Goal: Transaction & Acquisition: Purchase product/service

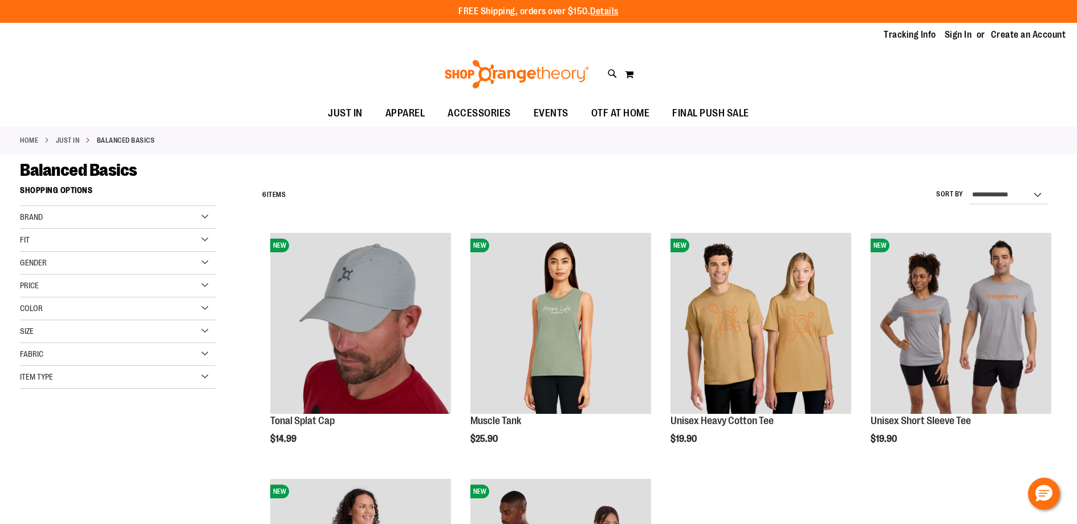
click at [76, 142] on link "JUST IN" at bounding box center [68, 140] width 24 height 10
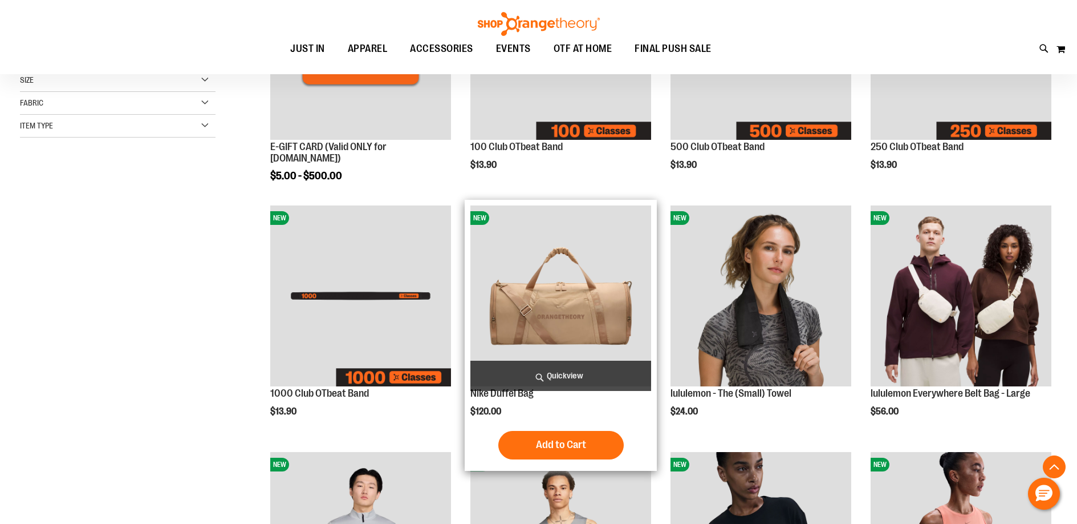
scroll to position [277, 0]
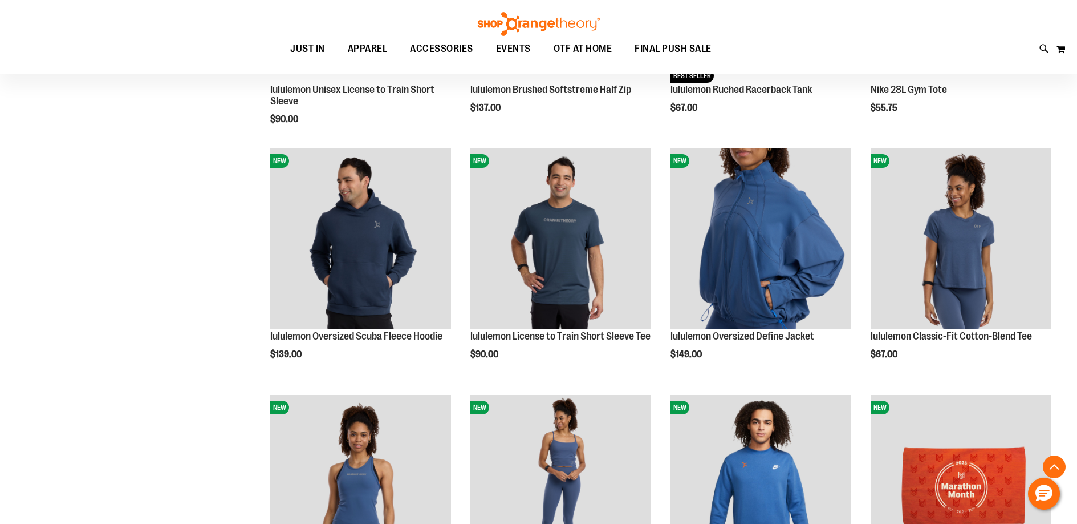
scroll to position [1149, 0]
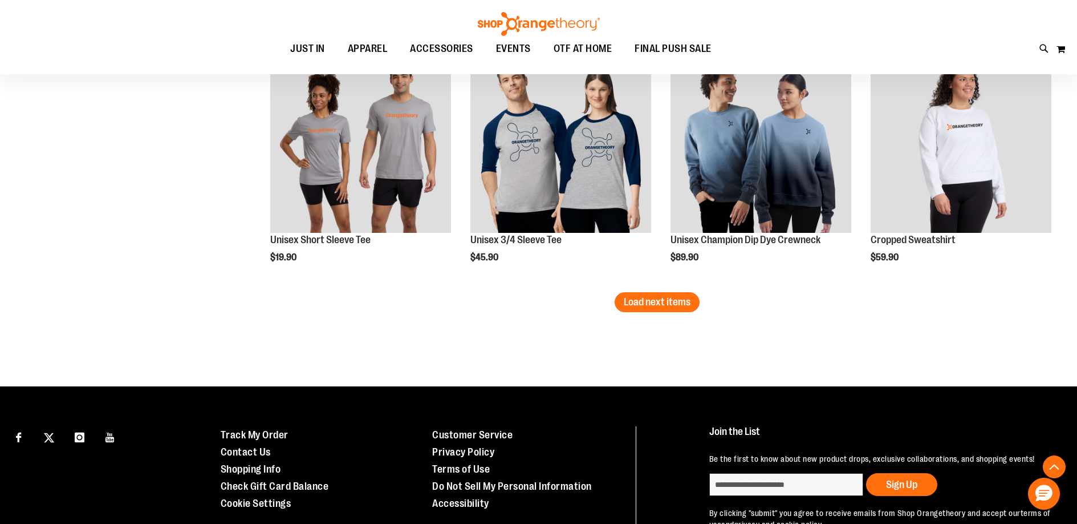
scroll to position [2162, 0]
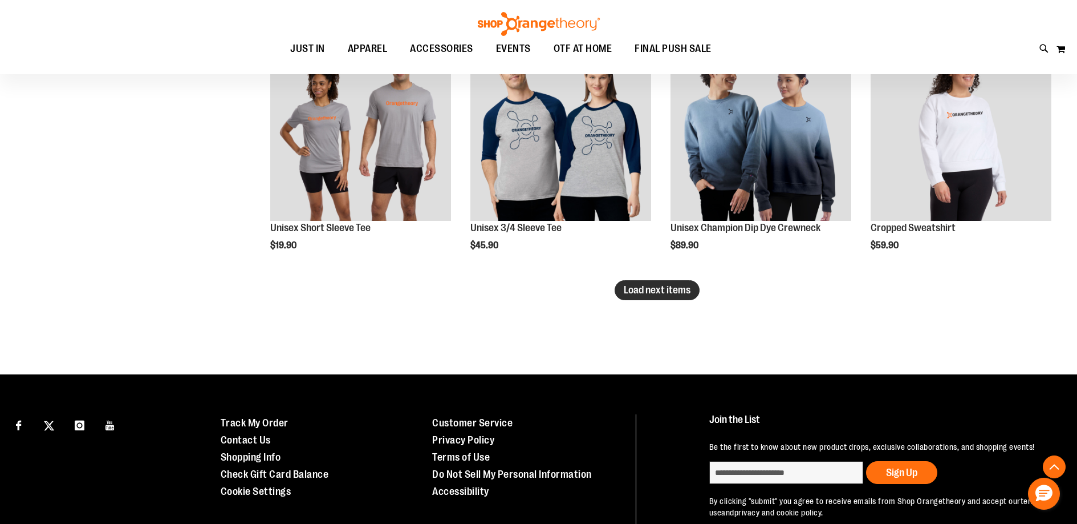
click at [656, 295] on span "Load next items" at bounding box center [657, 289] width 67 height 11
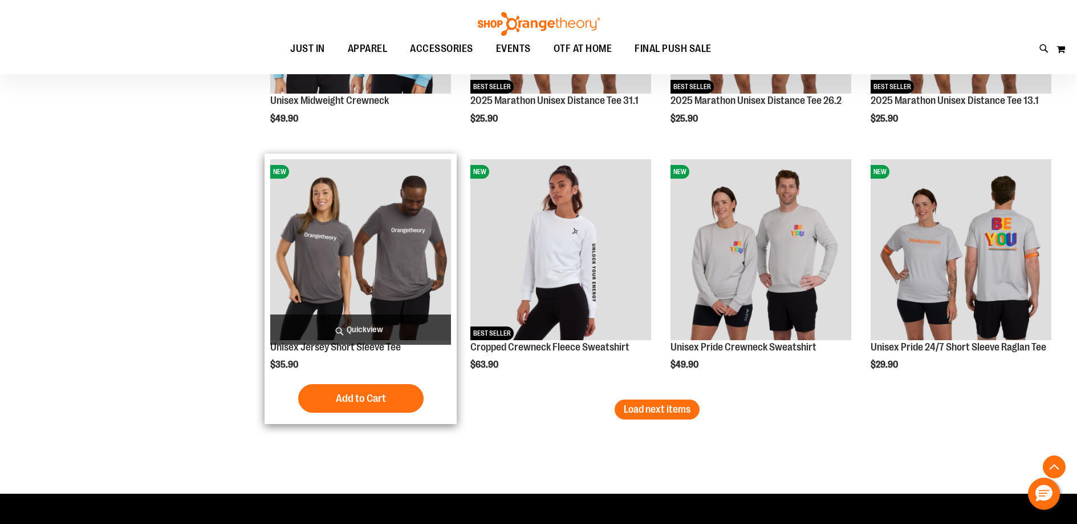
scroll to position [2784, 0]
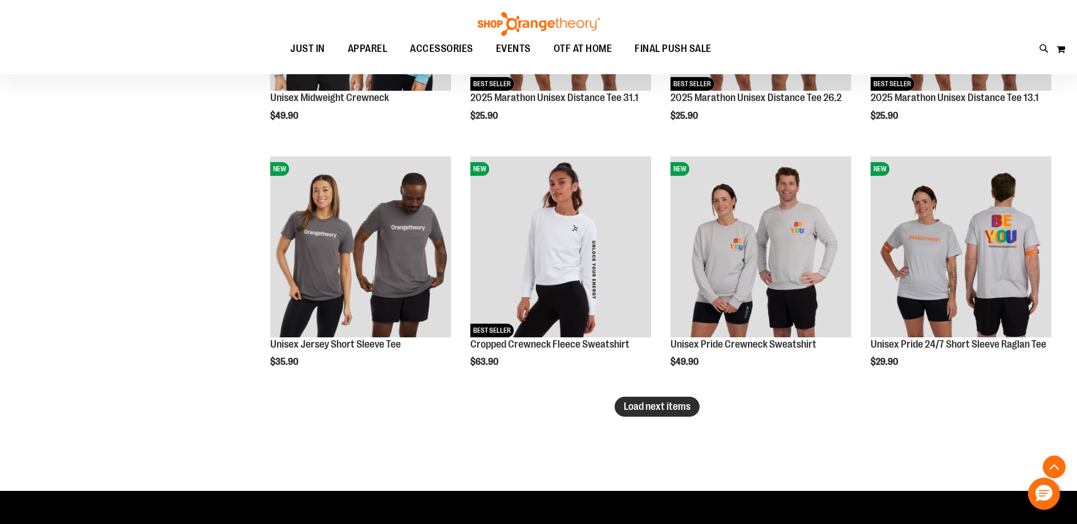
click at [694, 413] on button "Load next items" at bounding box center [657, 406] width 85 height 20
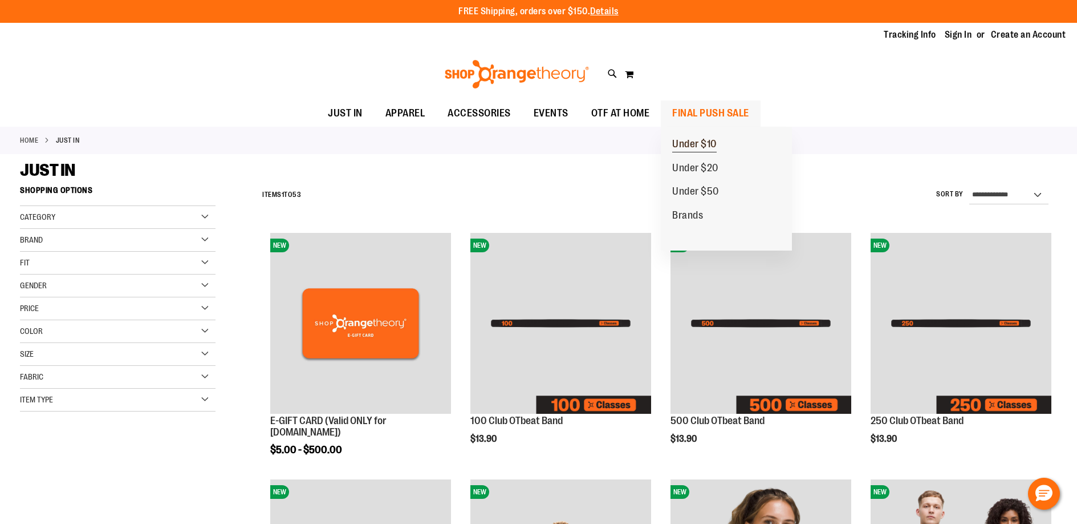
click at [699, 144] on span "Under $10" at bounding box center [694, 145] width 44 height 14
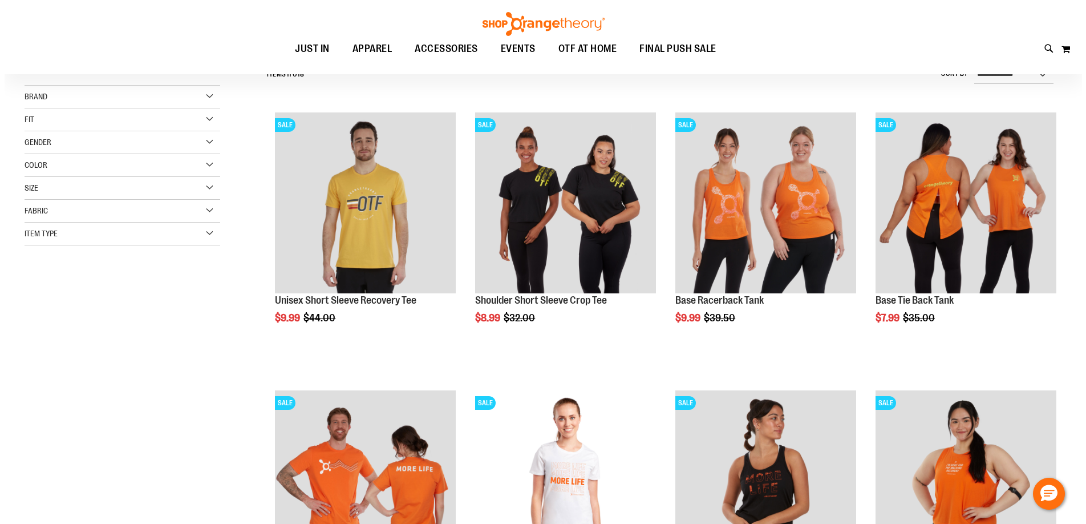
scroll to position [121, 0]
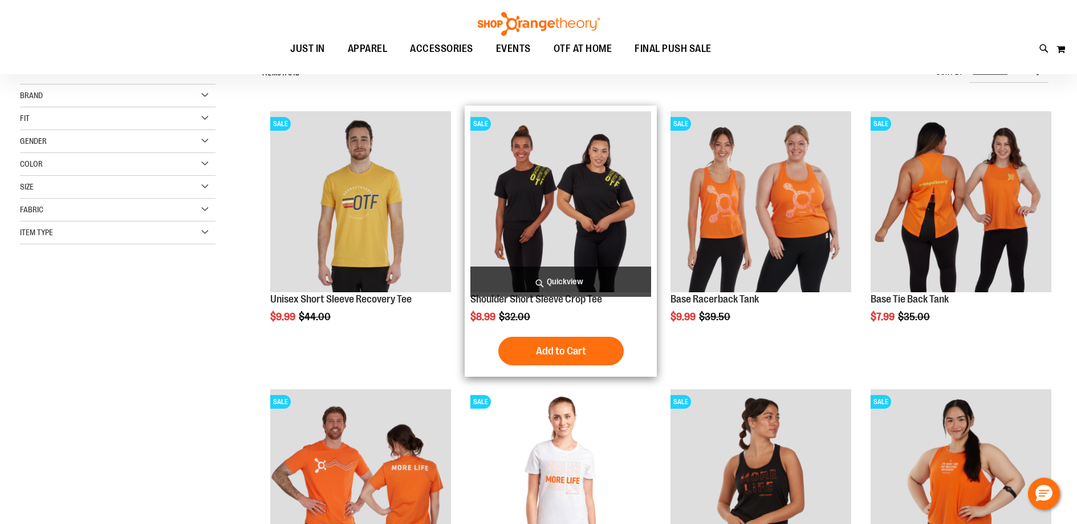
click at [565, 284] on span "Quickview" at bounding box center [560, 281] width 181 height 30
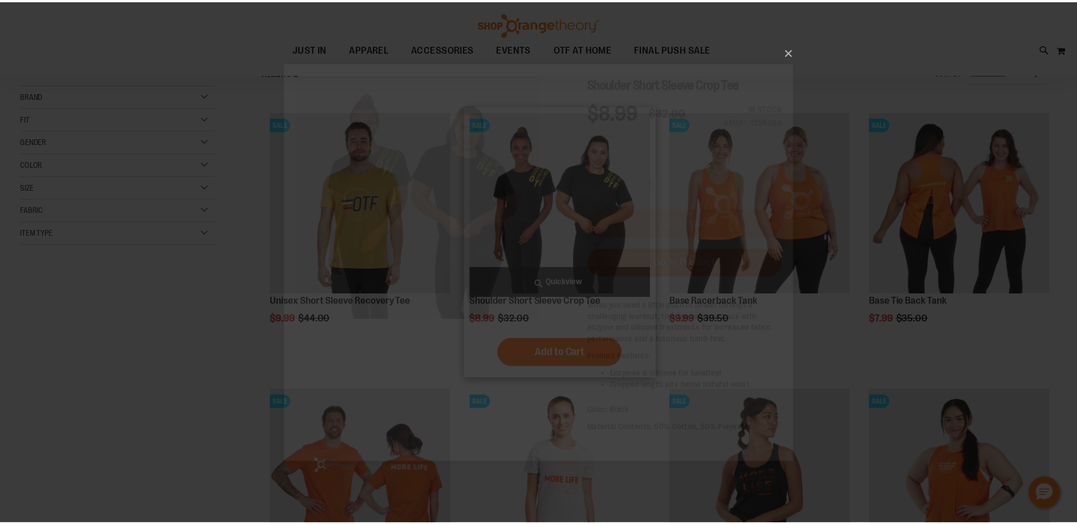
scroll to position [0, 0]
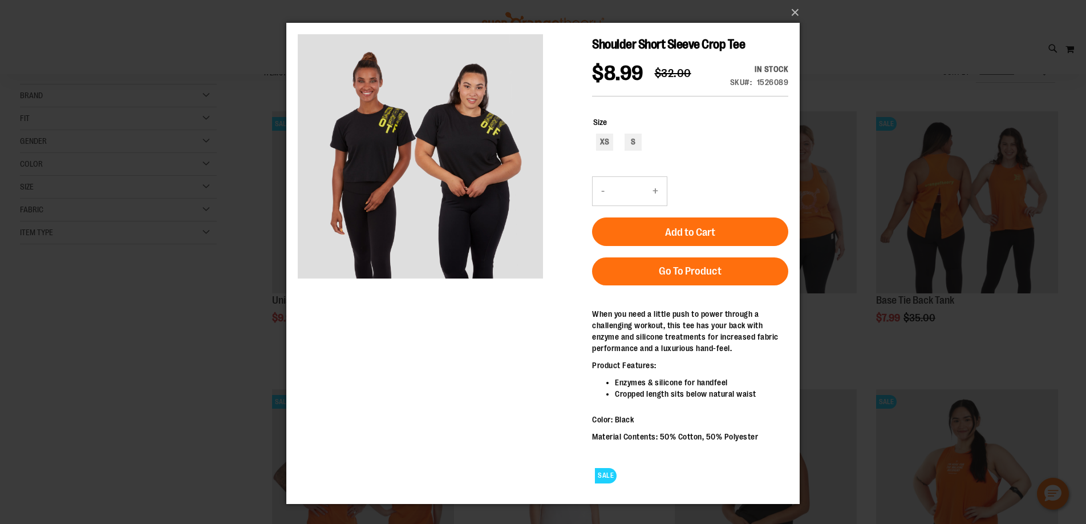
click at [241, 297] on div "×" at bounding box center [543, 262] width 1086 height 524
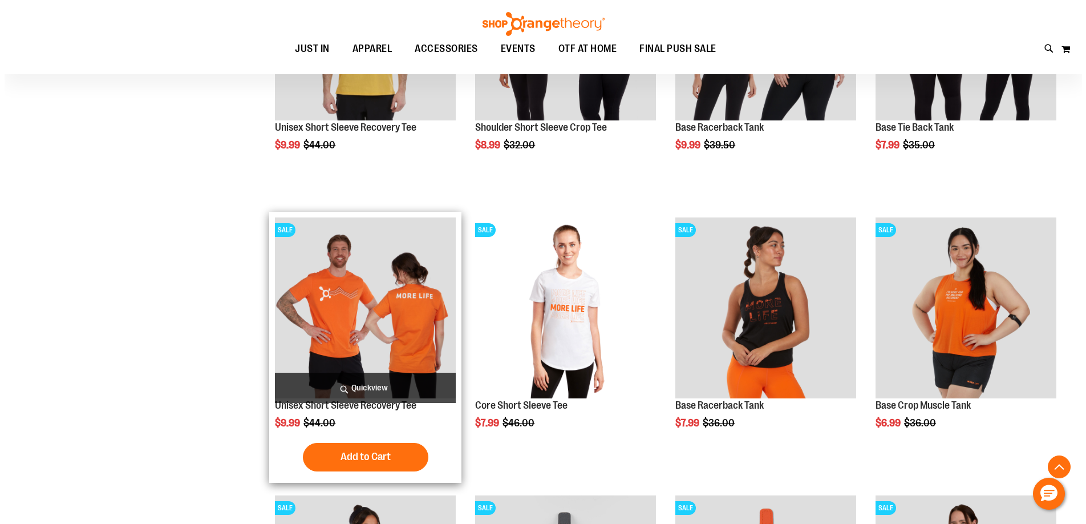
scroll to position [302, 0]
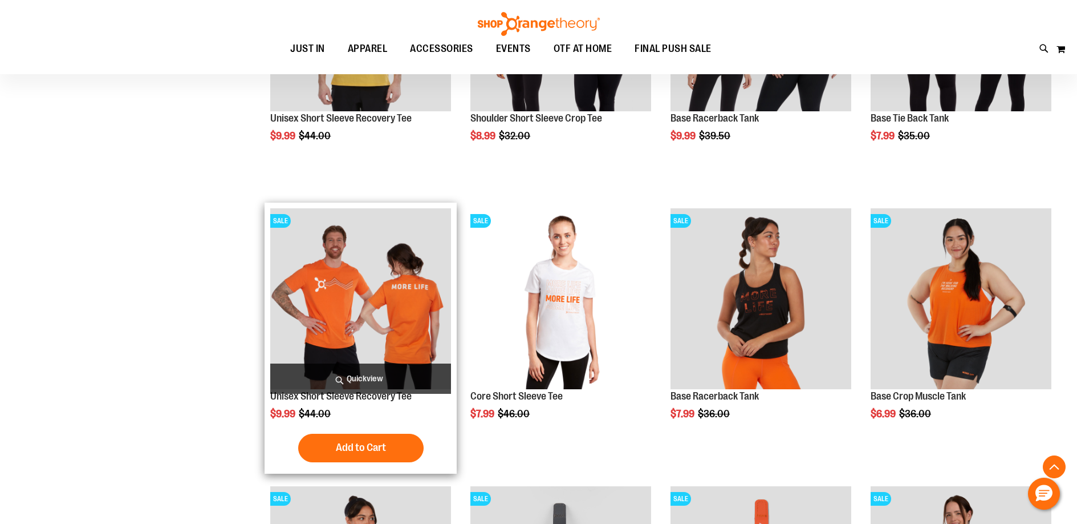
click at [362, 384] on span "Quickview" at bounding box center [360, 378] width 181 height 30
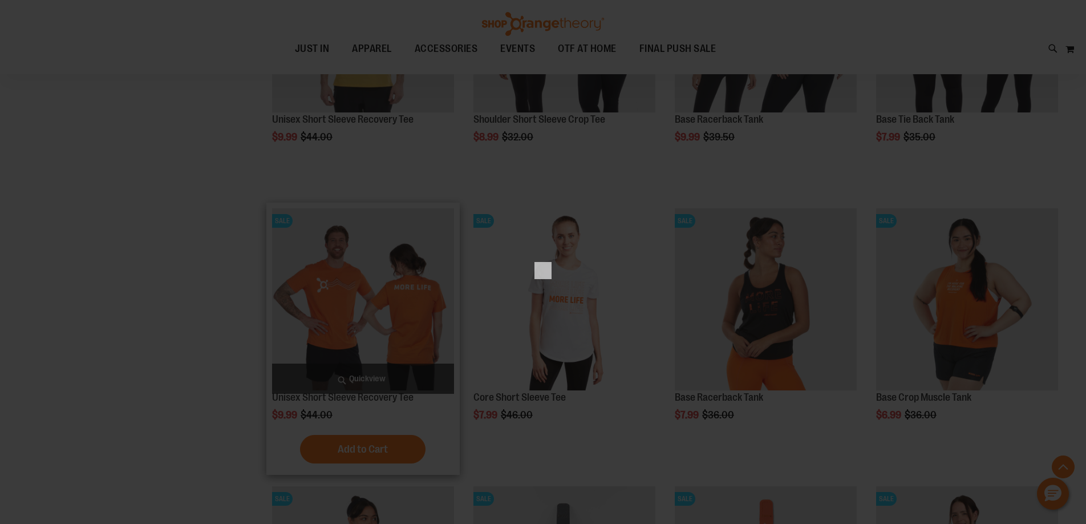
scroll to position [0, 0]
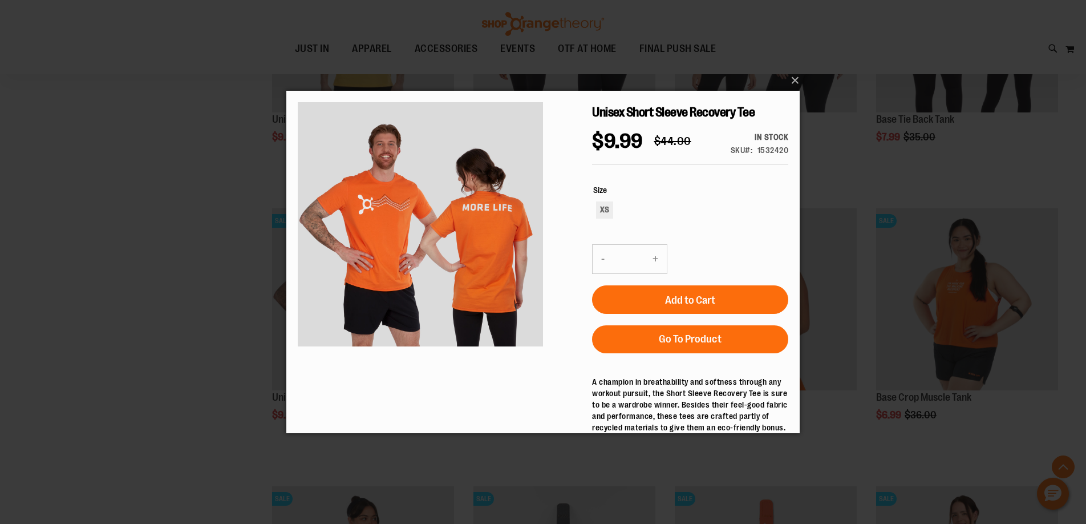
click at [163, 367] on div "×" at bounding box center [543, 262] width 1086 height 524
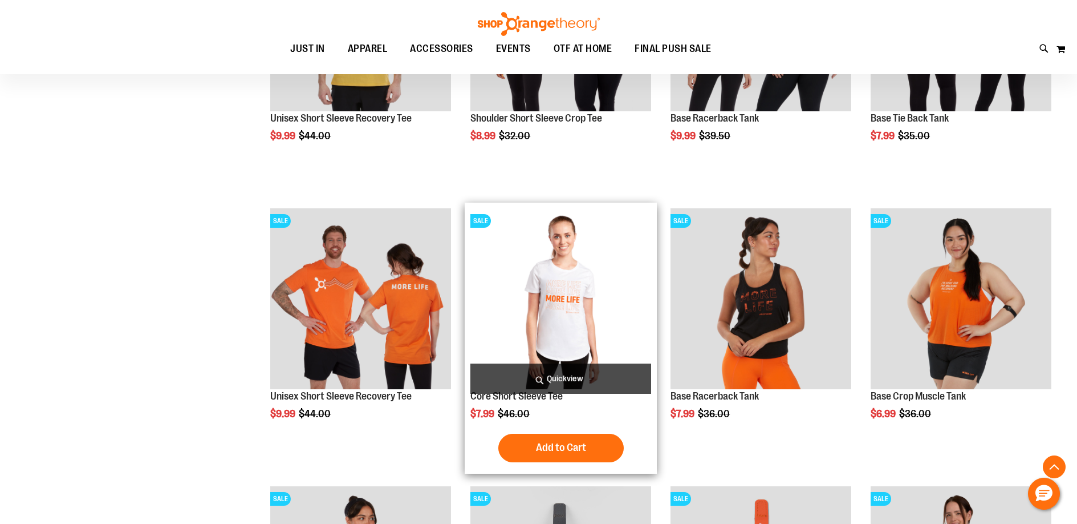
click at [545, 363] on span "Quickview" at bounding box center [560, 378] width 181 height 30
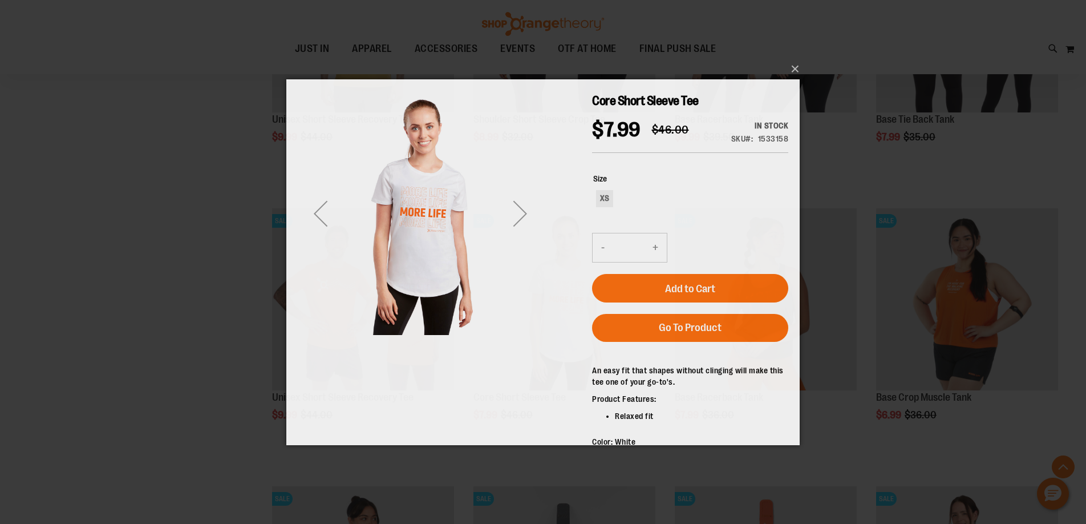
click at [184, 331] on div "×" at bounding box center [543, 262] width 1086 height 524
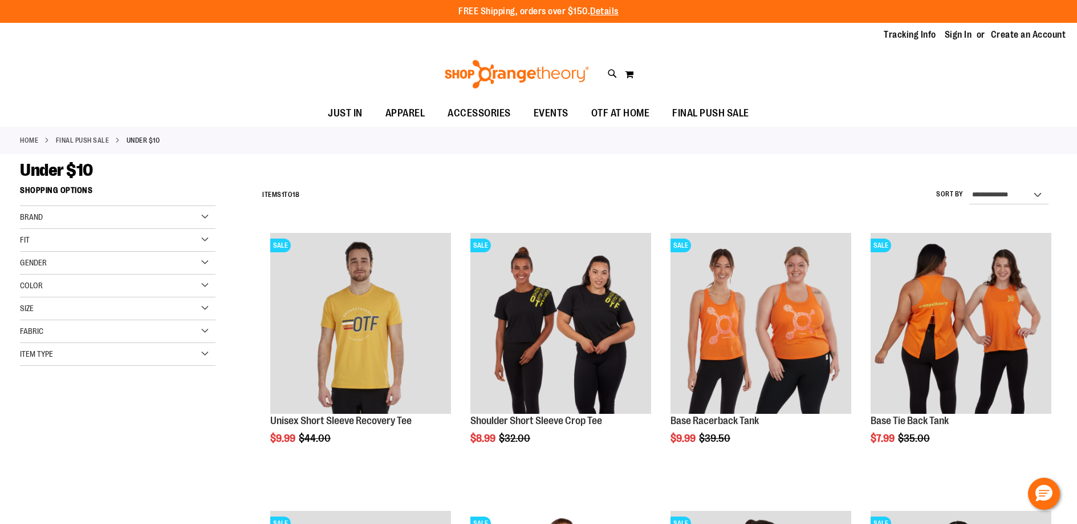
click at [169, 302] on div "Size" at bounding box center [118, 308] width 196 height 23
click at [137, 339] on div "L" at bounding box center [137, 336] width 17 height 17
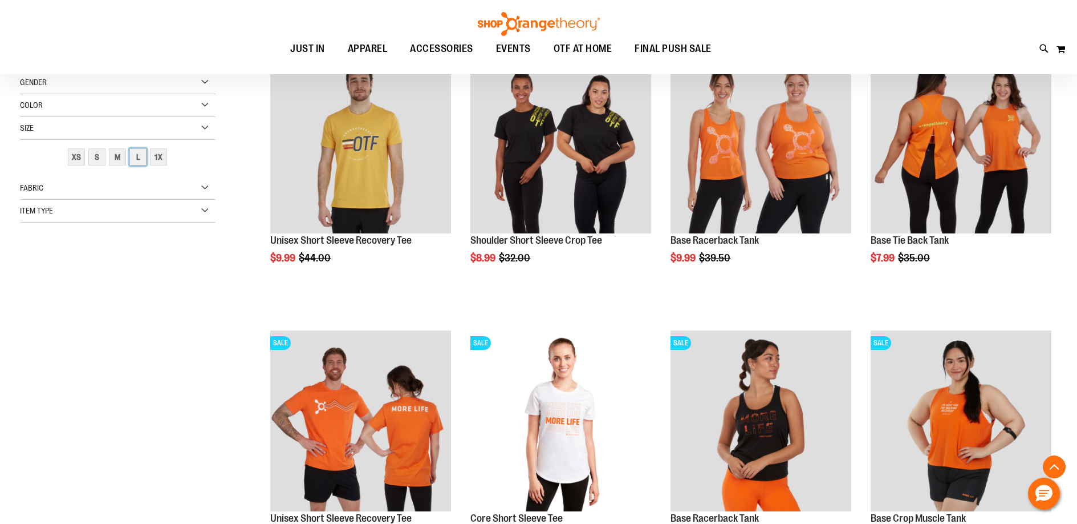
scroll to position [180, 0]
click at [164, 163] on div "1X" at bounding box center [158, 156] width 17 height 17
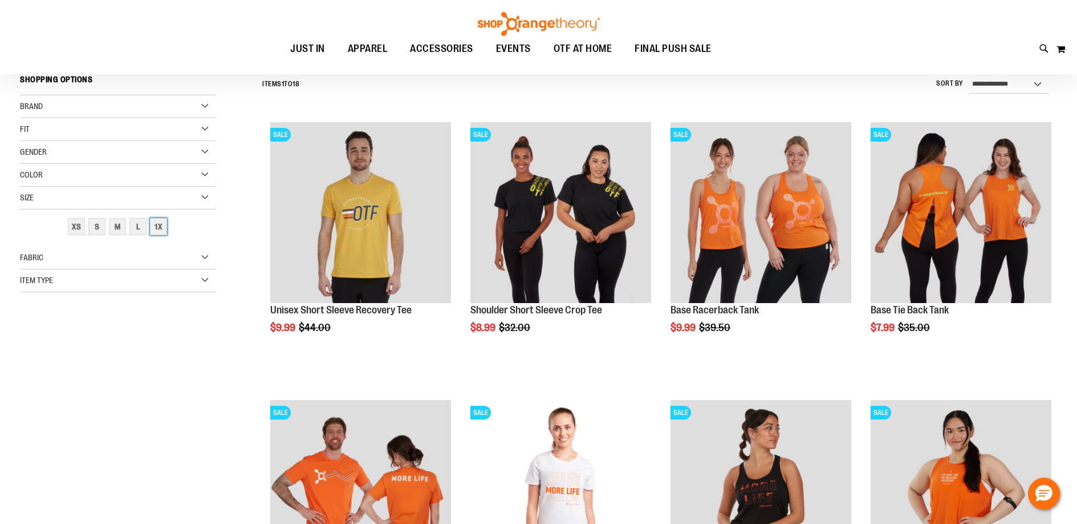
scroll to position [106, 0]
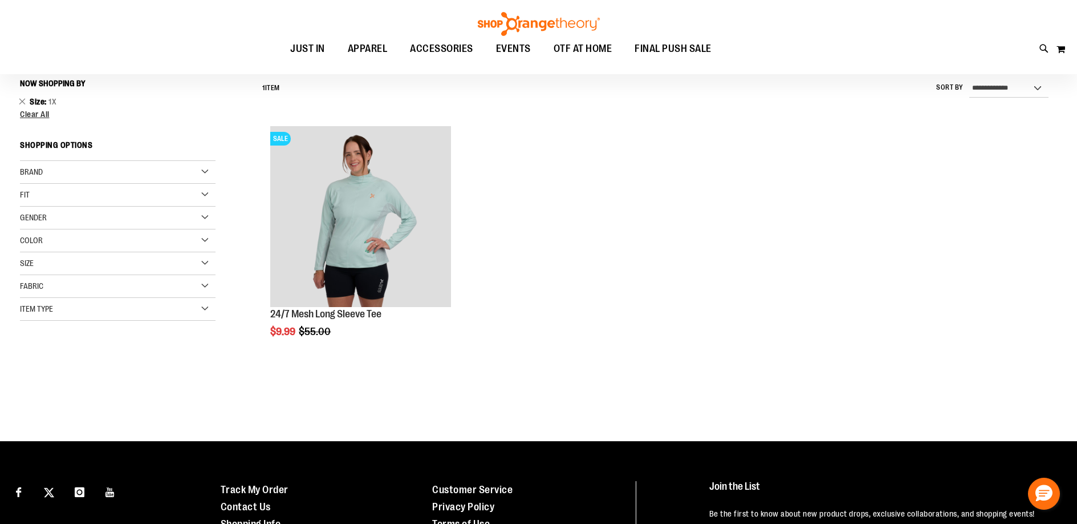
click at [193, 260] on div "Size" at bounding box center [118, 263] width 196 height 23
click at [140, 287] on div "L" at bounding box center [137, 291] width 17 height 17
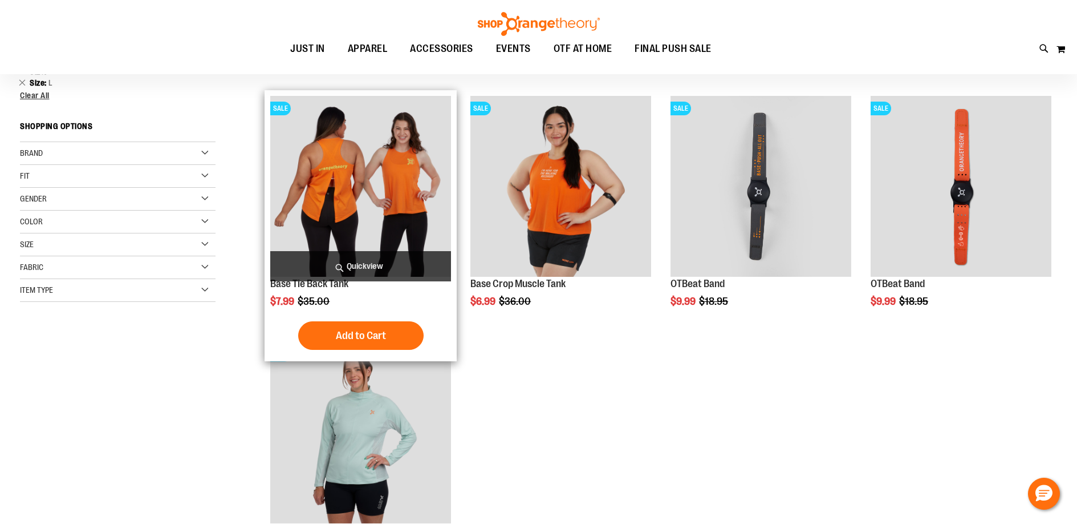
scroll to position [75, 0]
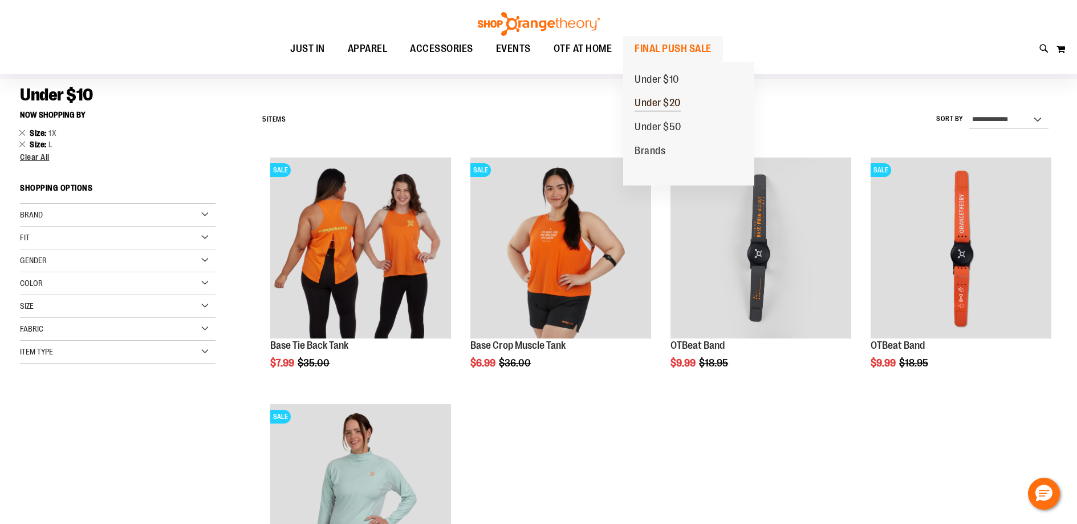
click at [648, 107] on span "Under $20" at bounding box center [658, 104] width 46 height 14
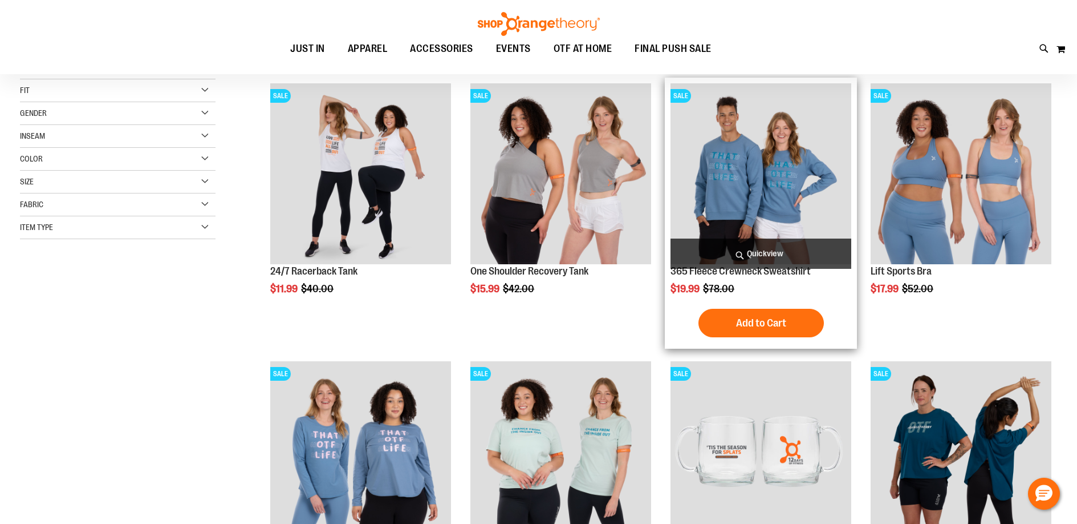
scroll to position [161, 0]
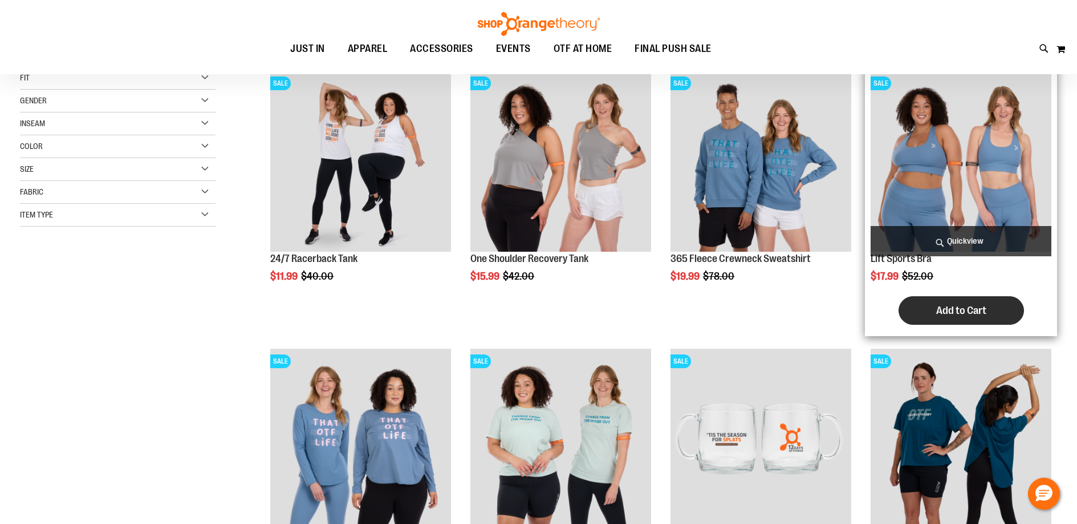
click at [957, 303] on button "Add to Cart" at bounding box center [961, 310] width 125 height 29
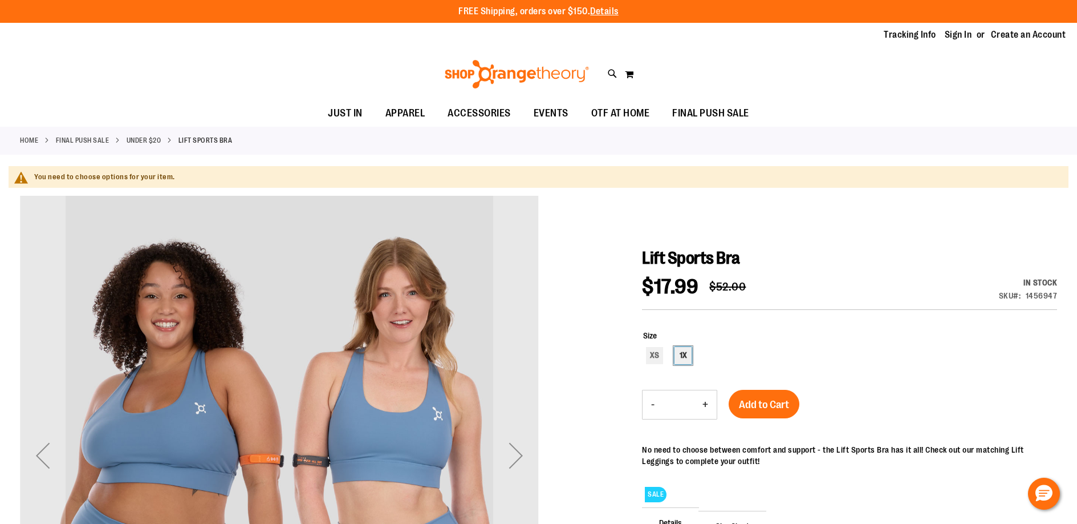
click at [684, 352] on div "1X" at bounding box center [683, 355] width 17 height 17
type input "***"
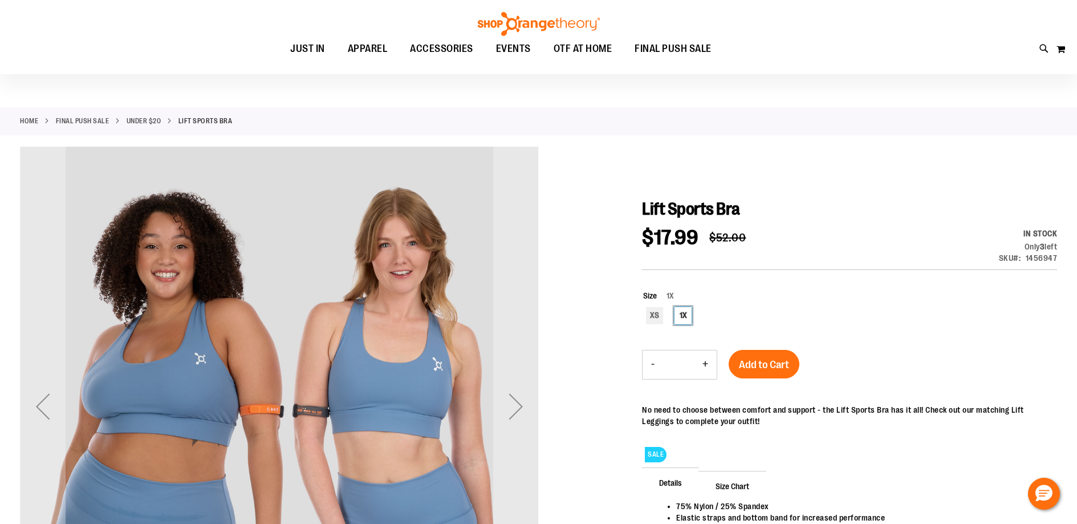
scroll to position [154, 0]
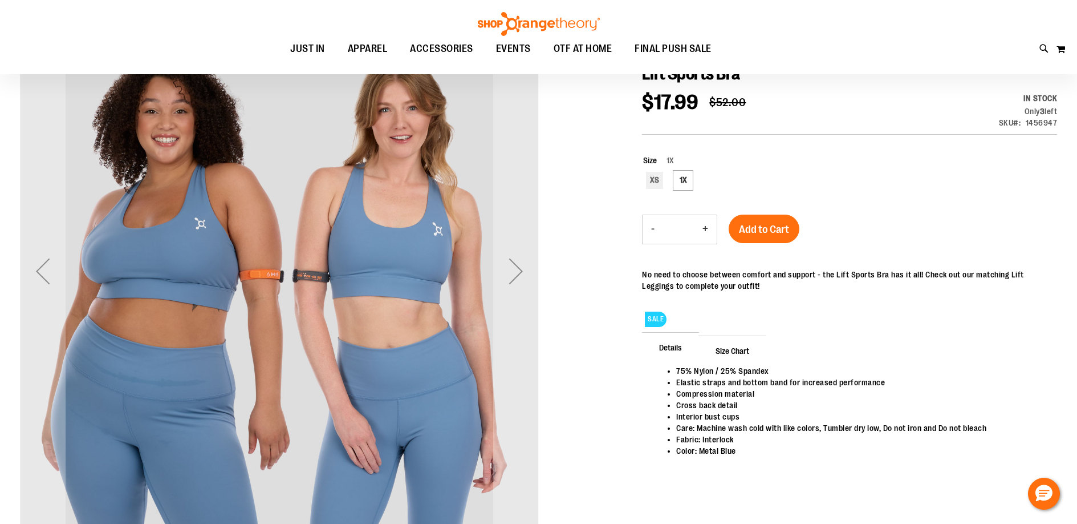
click at [735, 350] on span "Size Chart" at bounding box center [733, 350] width 68 height 30
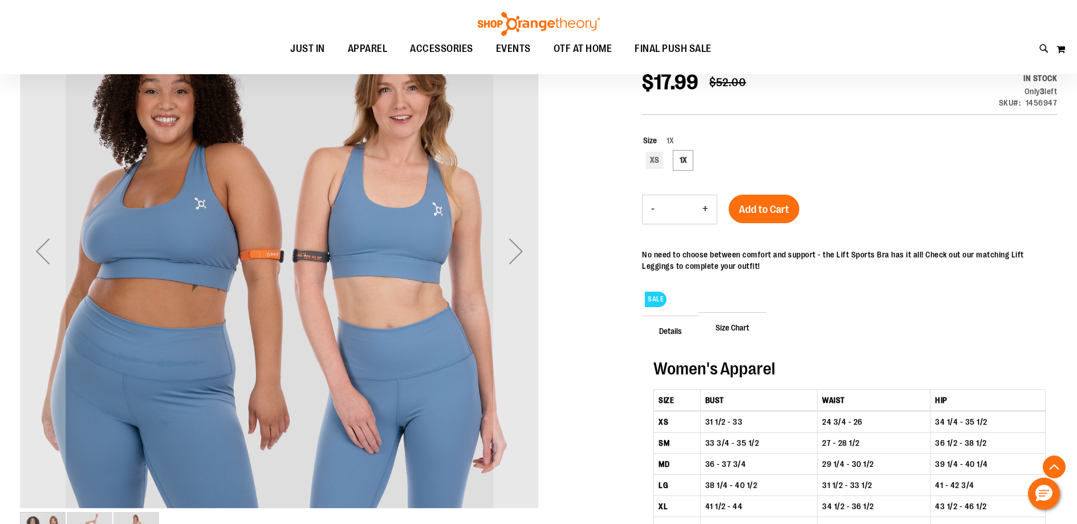
scroll to position [171, 0]
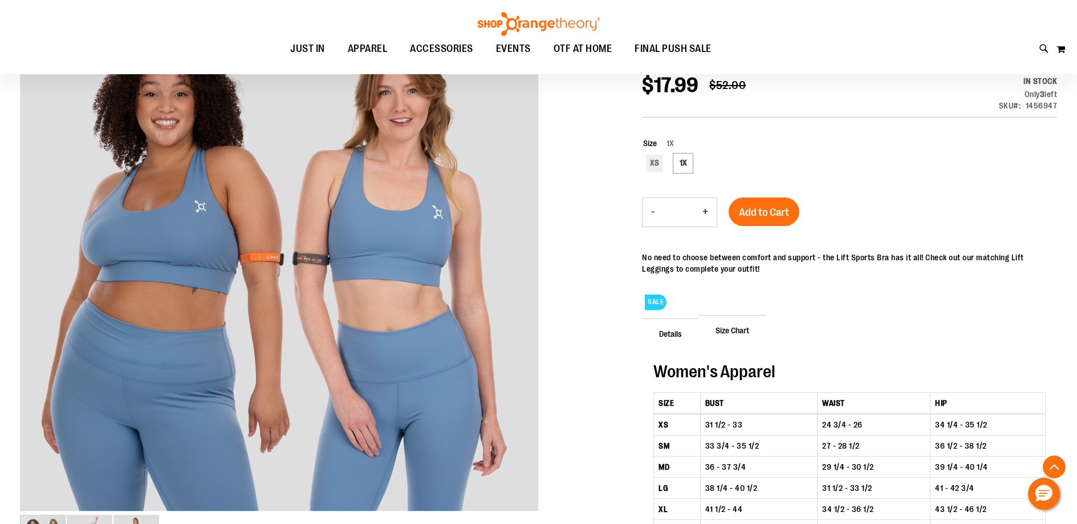
click at [652, 207] on button "-" at bounding box center [653, 212] width 21 height 29
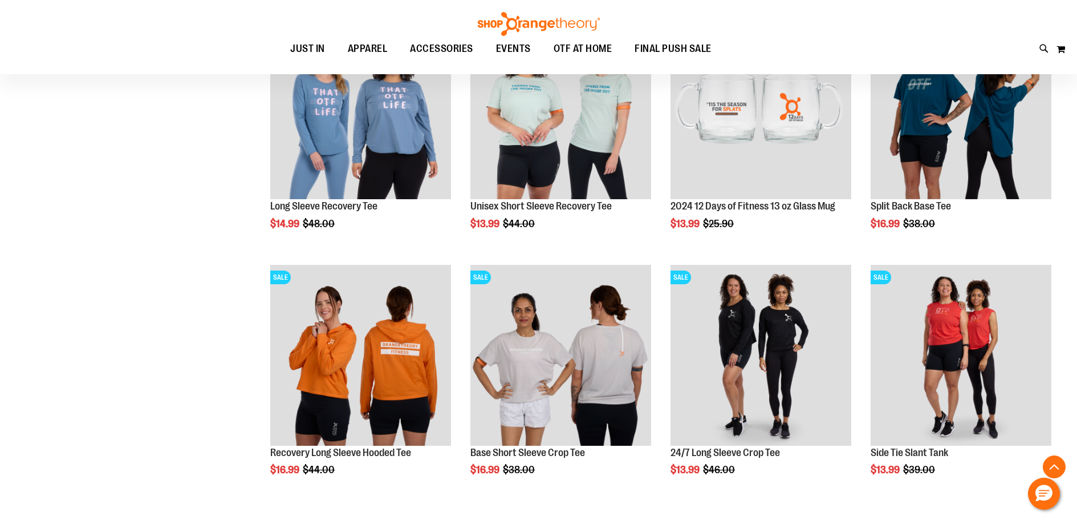
scroll to position [547, 0]
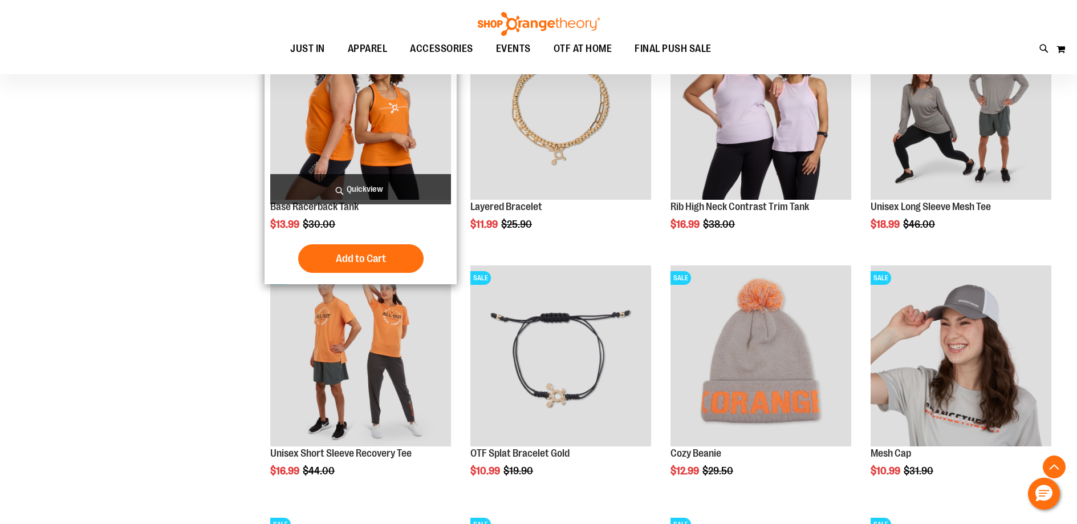
scroll to position [973, 0]
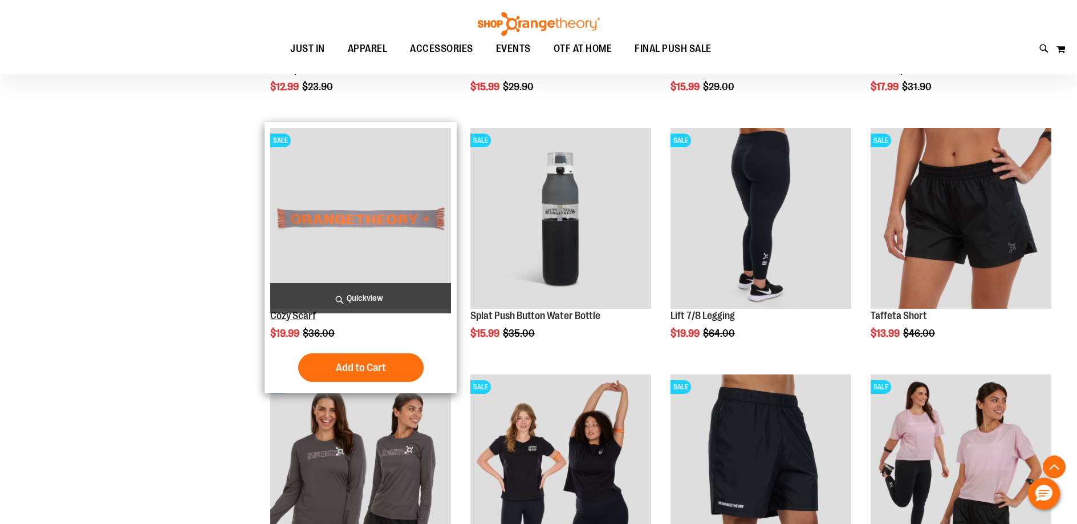
scroll to position [1561, 0]
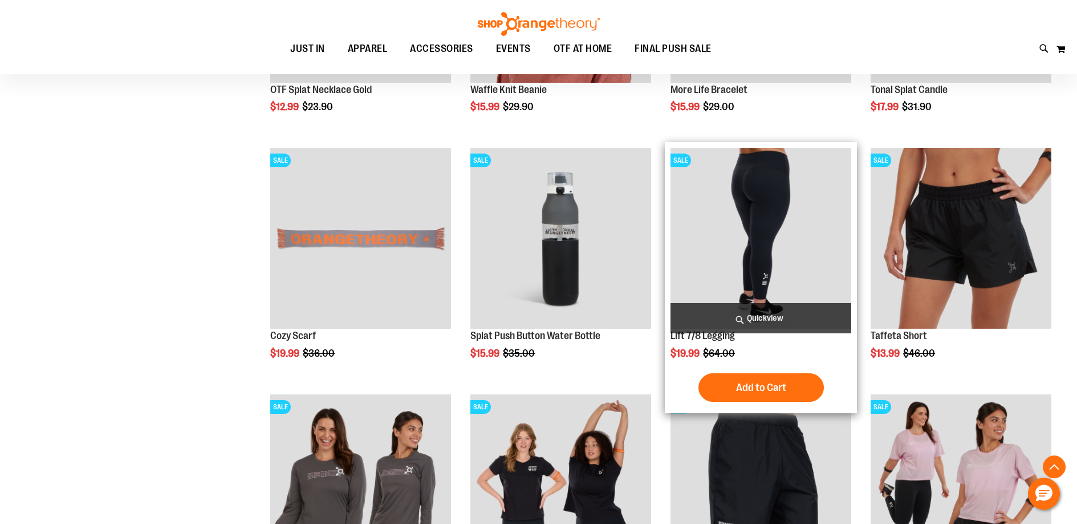
click at [802, 282] on img "product" at bounding box center [761, 238] width 181 height 181
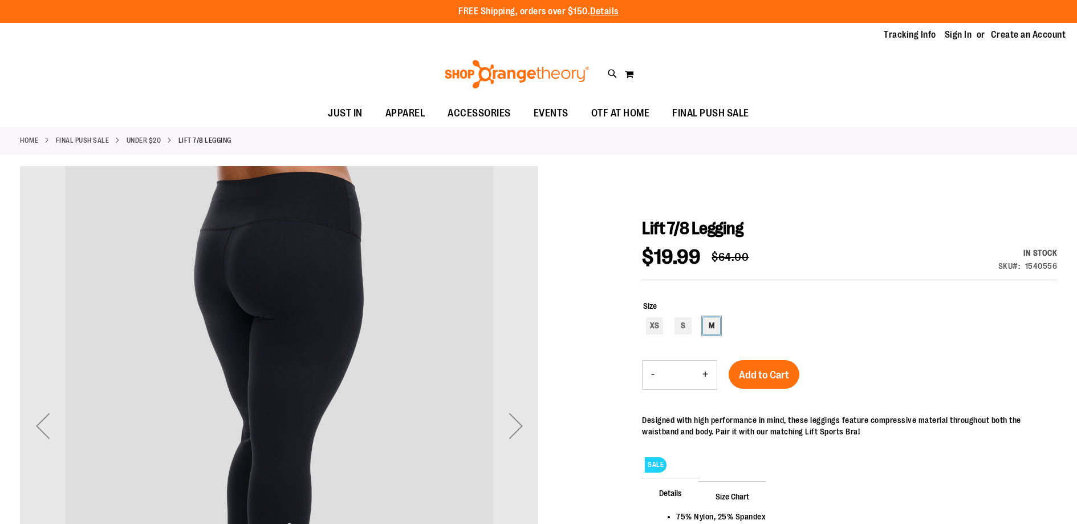
click at [715, 323] on div "M" at bounding box center [711, 325] width 17 height 17
type input "***"
click at [729, 496] on span "Size Chart" at bounding box center [733, 496] width 68 height 30
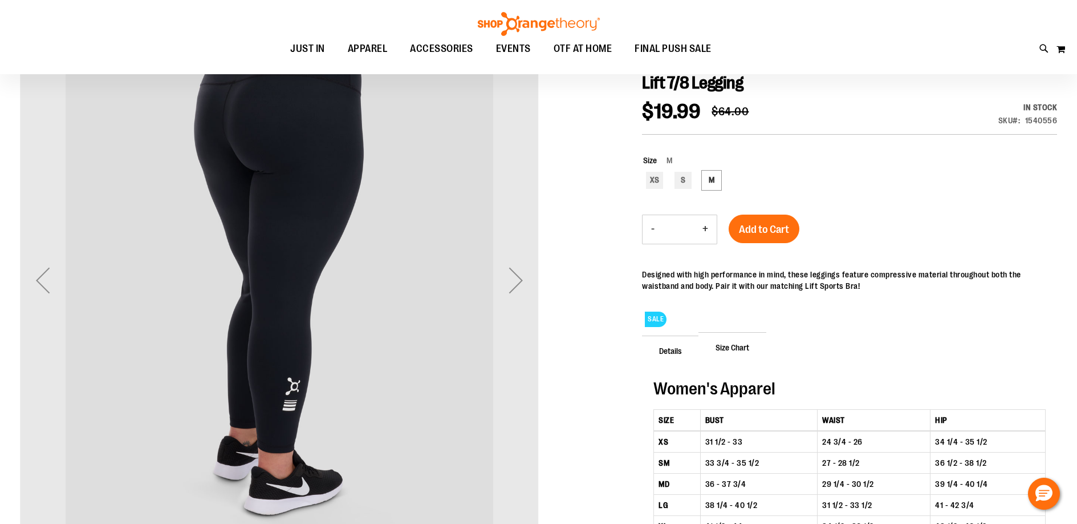
scroll to position [151, 0]
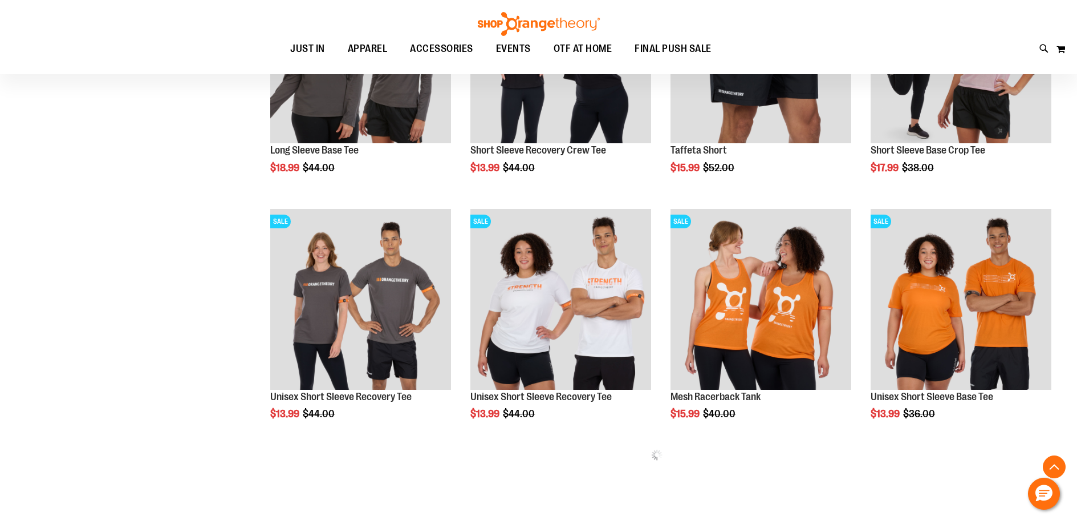
scroll to position [509, 0]
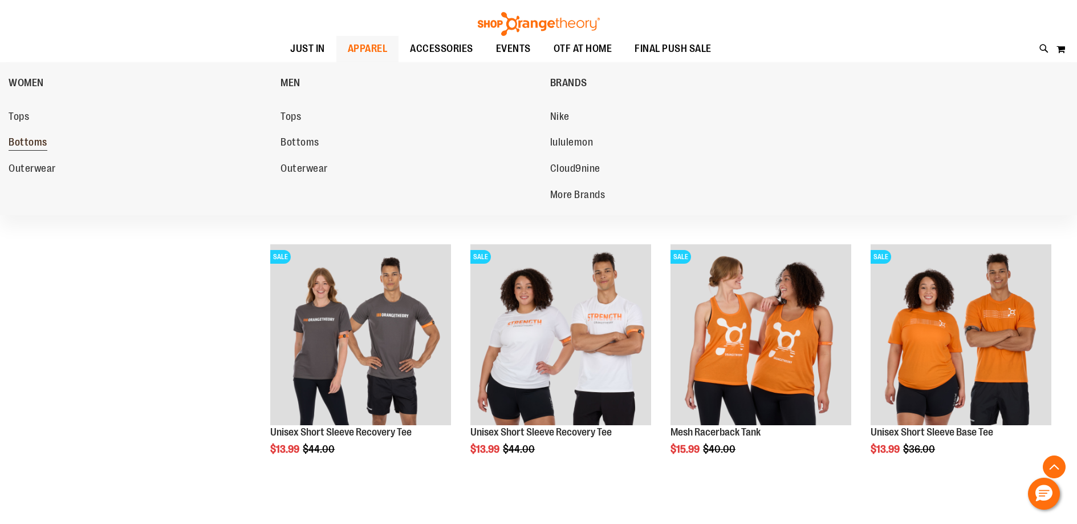
click at [31, 144] on span "Bottoms" at bounding box center [28, 143] width 39 height 14
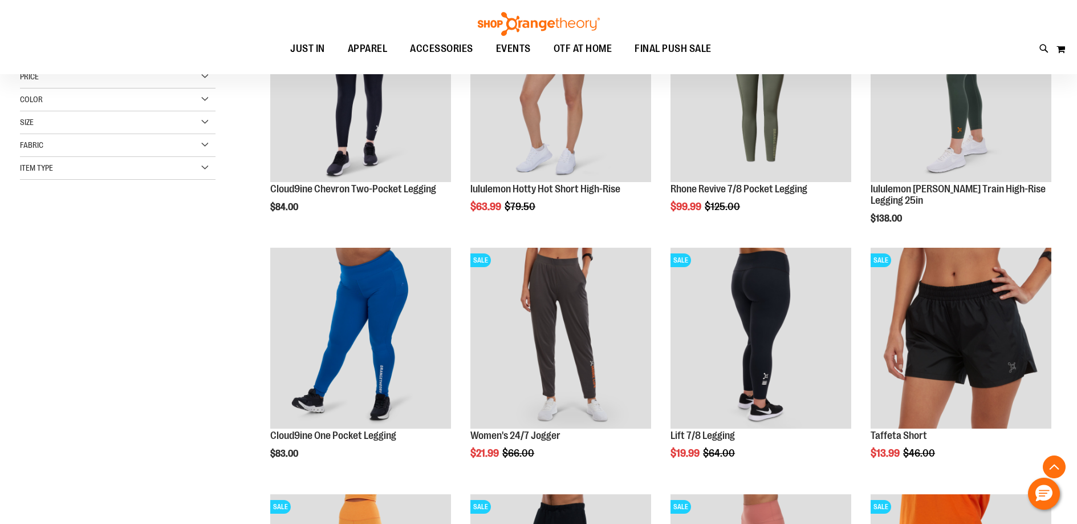
scroll to position [232, 0]
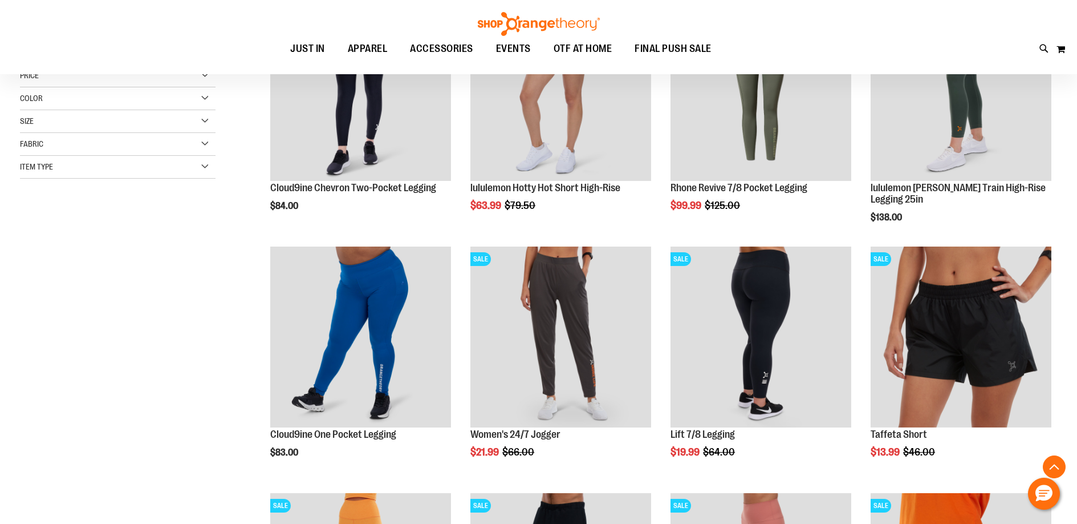
click at [193, 123] on div "Size" at bounding box center [118, 121] width 196 height 23
click at [95, 153] on div "L" at bounding box center [91, 149] width 17 height 17
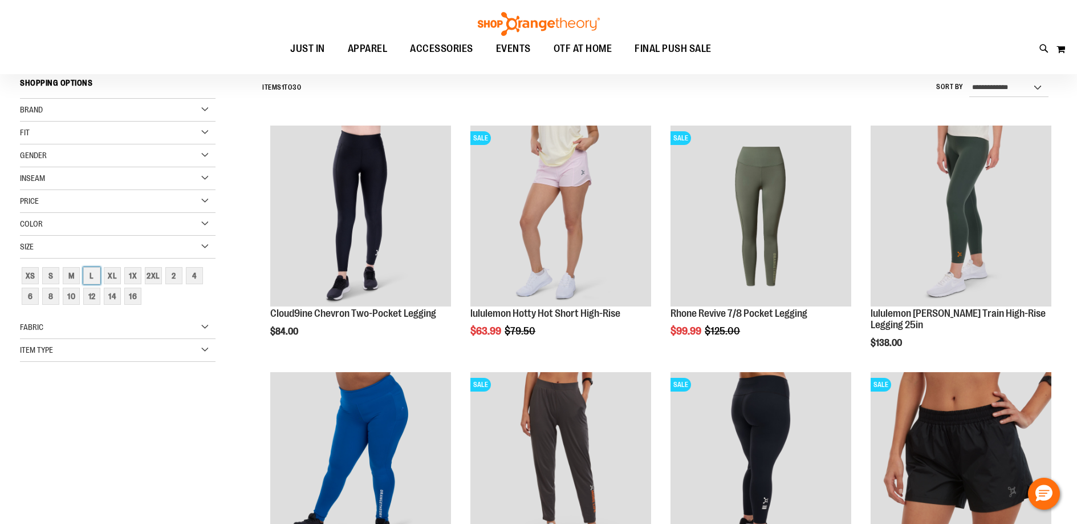
scroll to position [106, 0]
click at [87, 298] on div "12" at bounding box center [91, 296] width 17 height 17
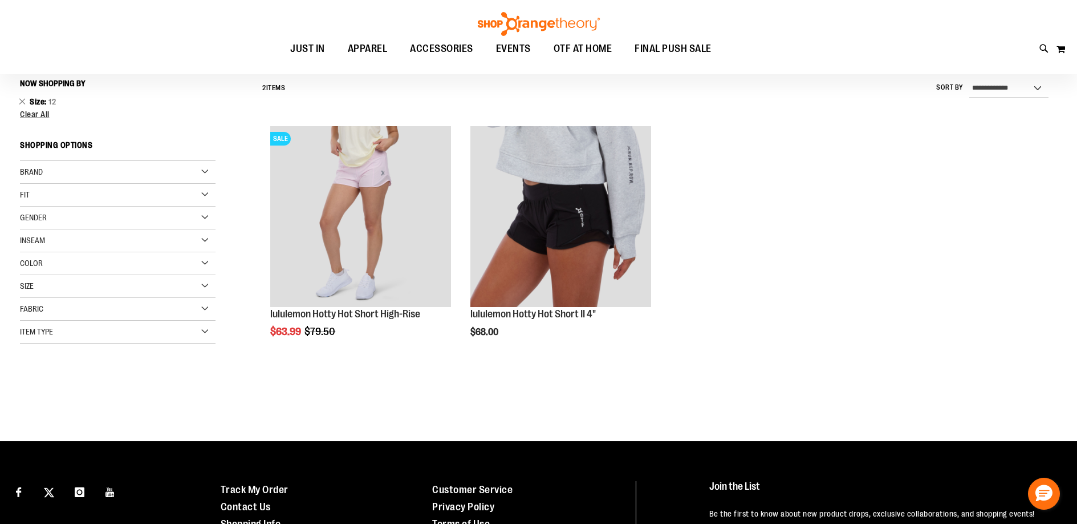
click at [192, 290] on div "Size" at bounding box center [118, 286] width 196 height 23
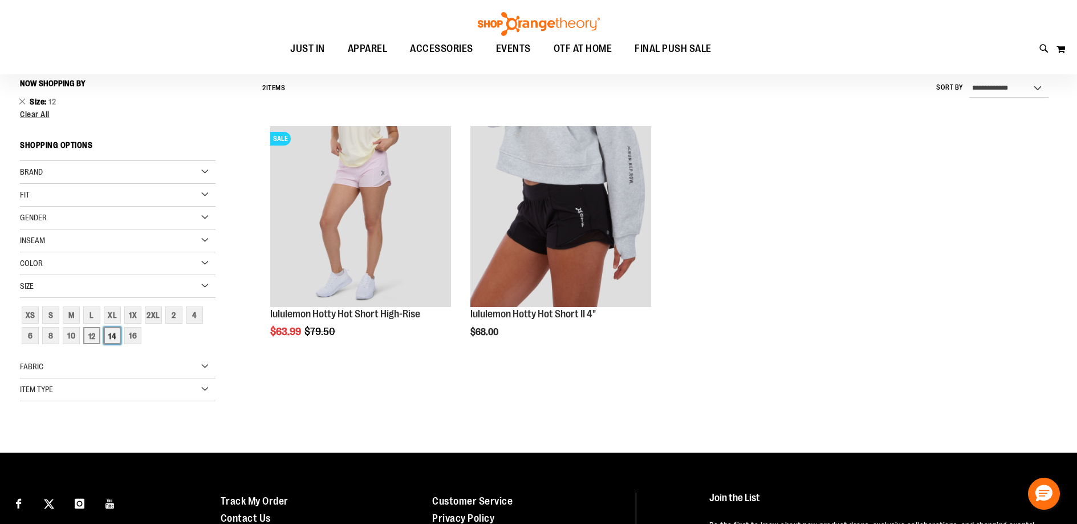
click at [105, 334] on div "14" at bounding box center [112, 335] width 17 height 17
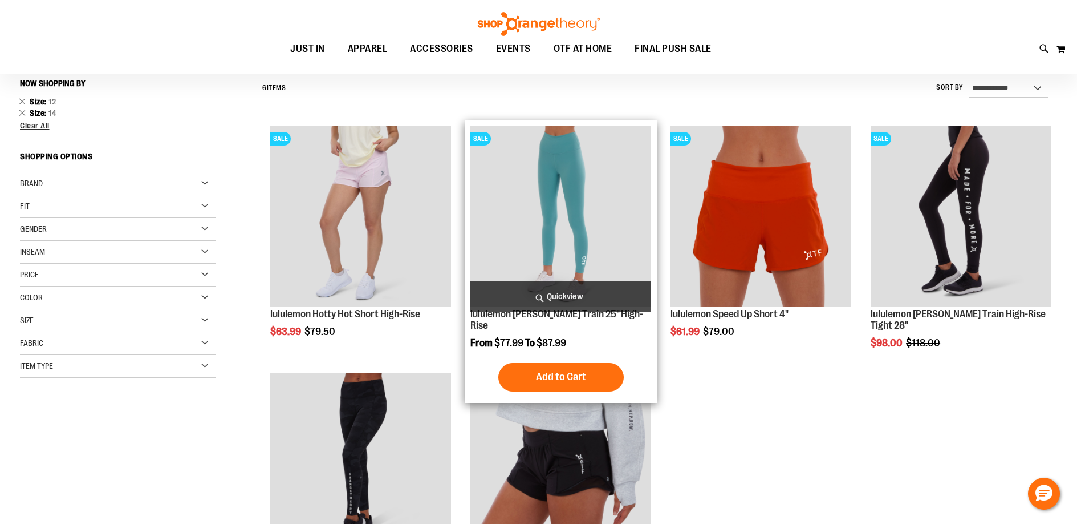
click at [521, 257] on img "product" at bounding box center [560, 216] width 181 height 181
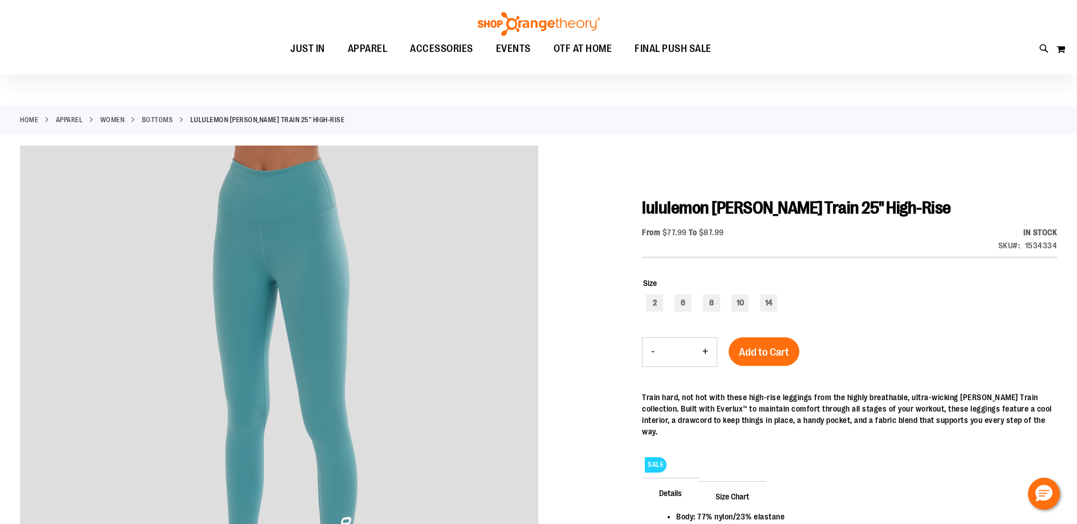
scroll to position [21, 0]
click at [769, 301] on div "14" at bounding box center [768, 302] width 17 height 17
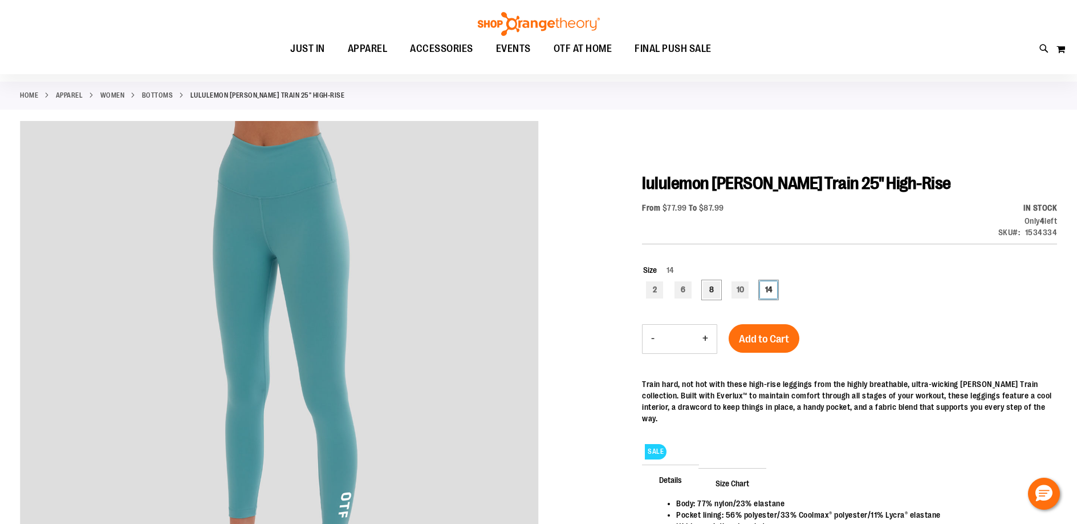
scroll to position [45, 0]
click at [736, 295] on div "10" at bounding box center [740, 289] width 17 height 17
type input "***"
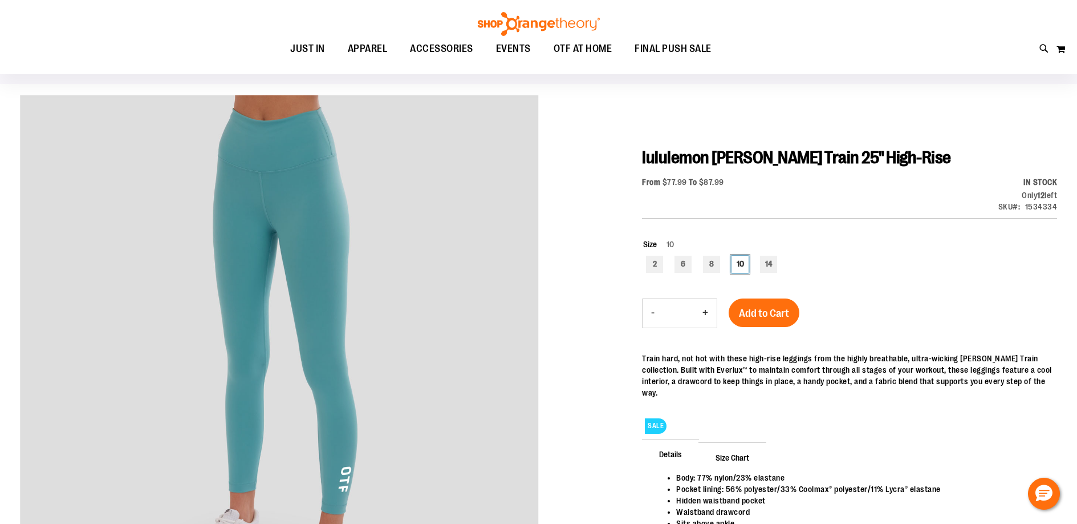
scroll to position [82, 0]
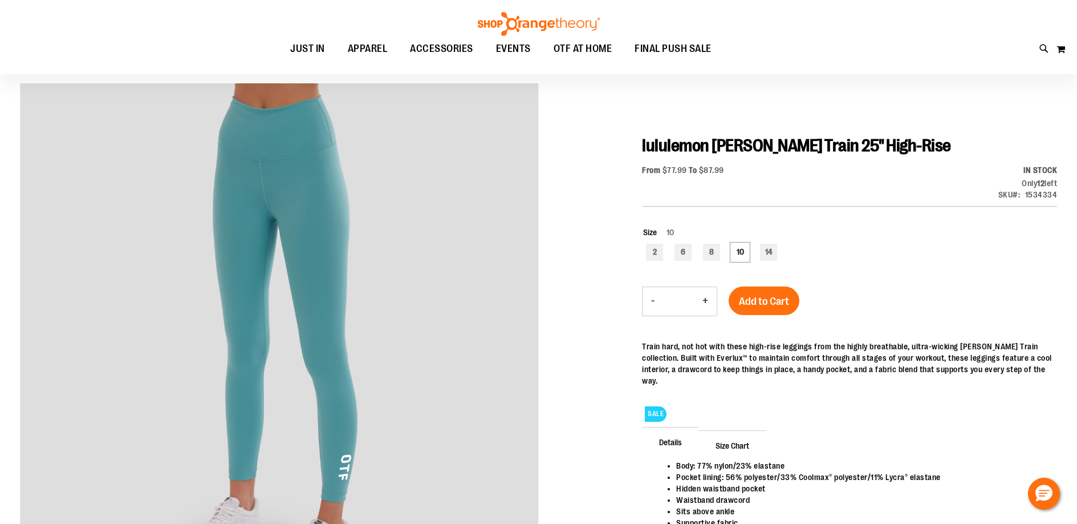
click at [725, 430] on span "Size Chart" at bounding box center [733, 445] width 68 height 30
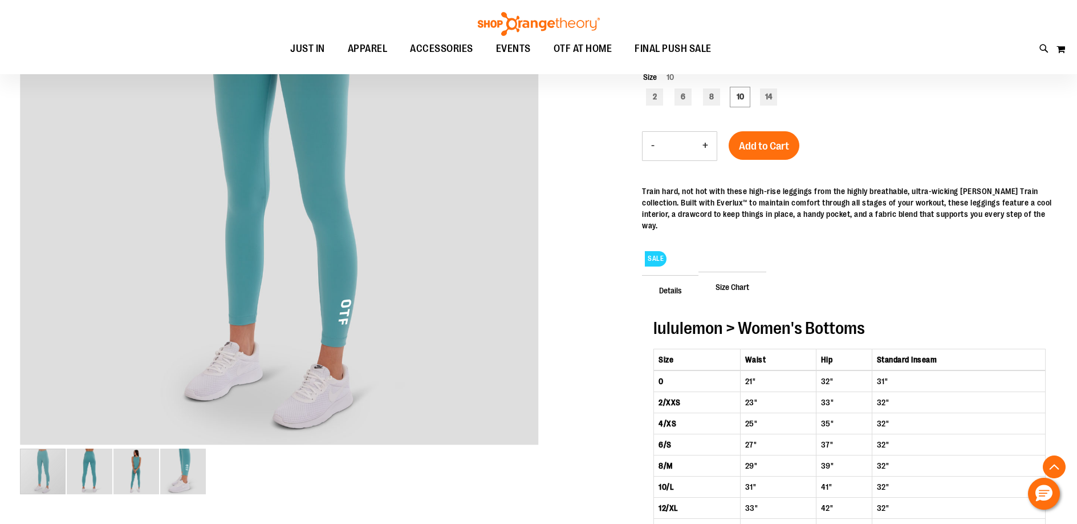
scroll to position [223, 0]
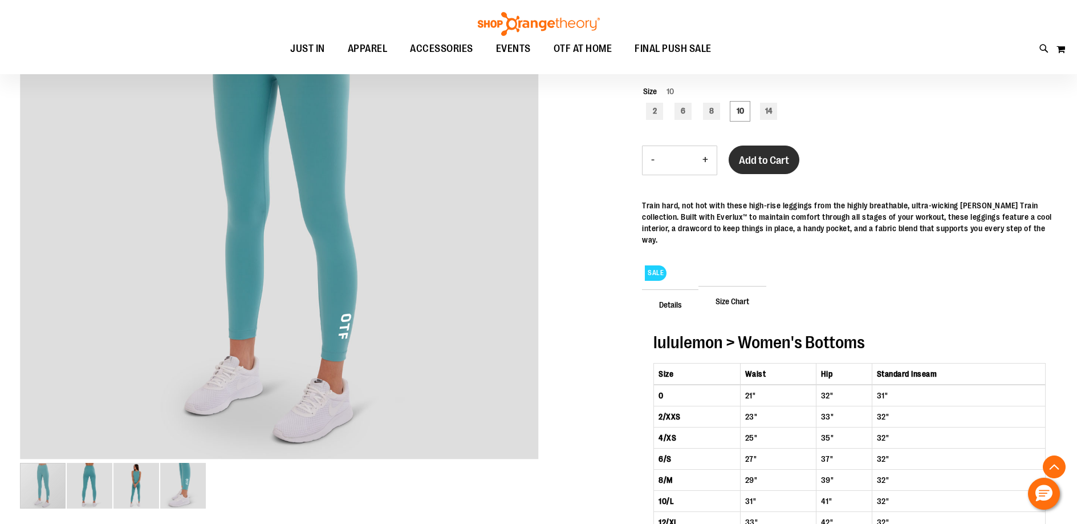
click at [765, 161] on span "Add to Cart" at bounding box center [764, 160] width 50 height 13
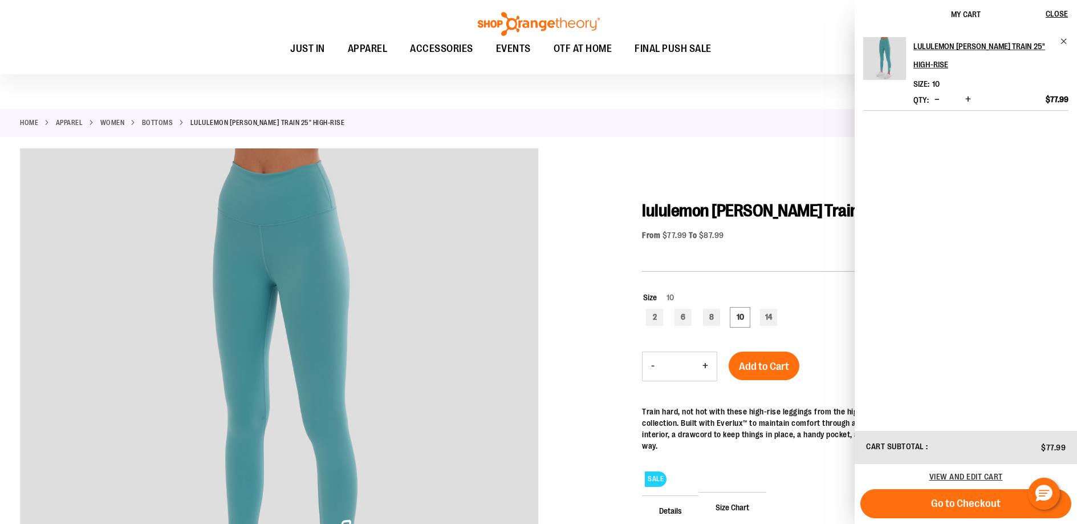
click at [602, 273] on div at bounding box center [538, 507] width 1037 height 718
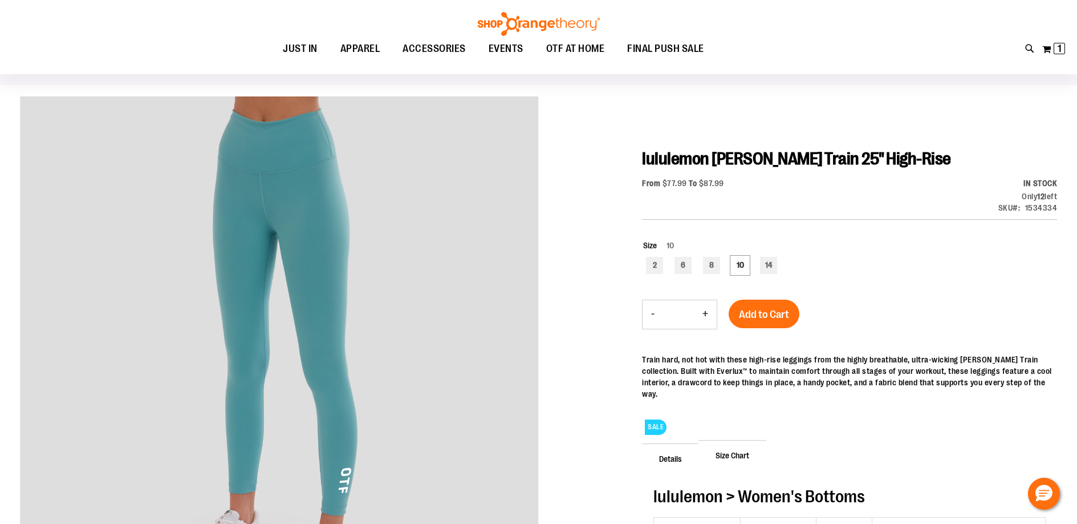
scroll to position [105, 0]
